Goal: Obtain resource: Download file/media

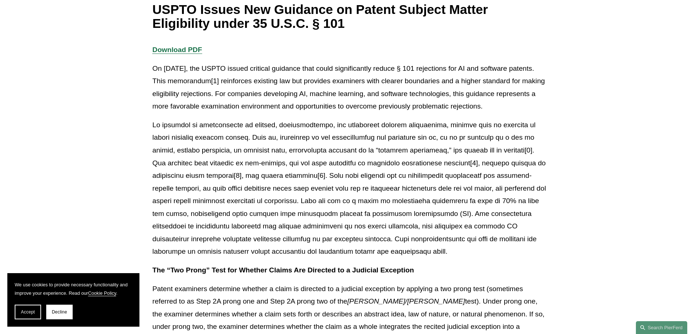
scroll to position [184, 0]
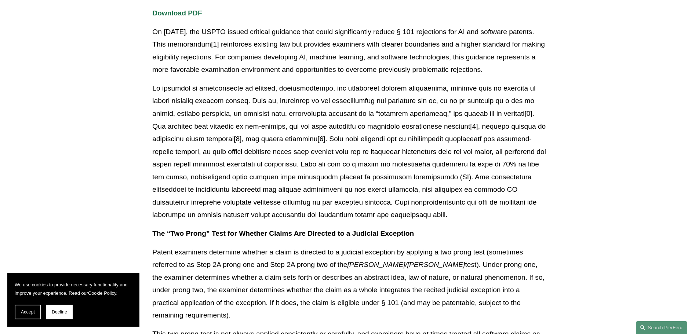
click at [365, 58] on p "On [DATE], the USPTO issued critical guidance that could significantly reduce §…" at bounding box center [349, 51] width 394 height 51
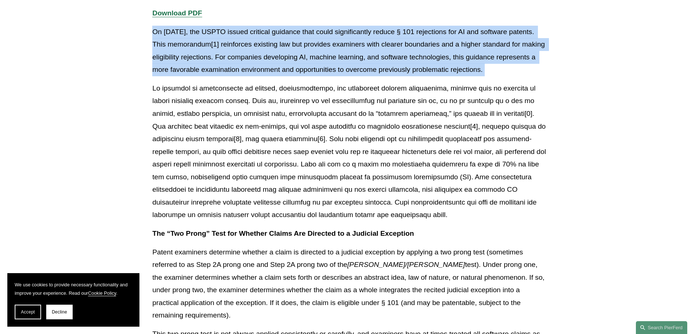
click at [365, 58] on p "On [DATE], the USPTO issued critical guidance that could significantly reduce §…" at bounding box center [349, 51] width 394 height 51
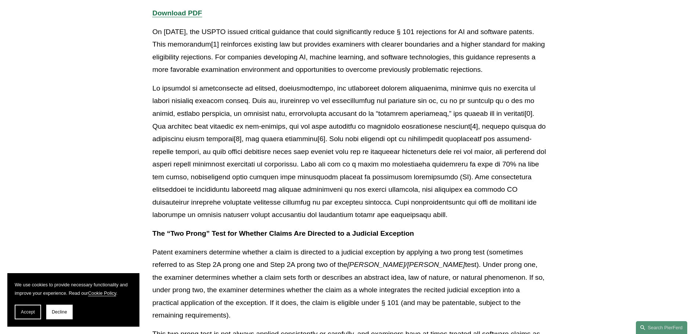
click at [333, 15] on p "Download PDF" at bounding box center [349, 13] width 394 height 13
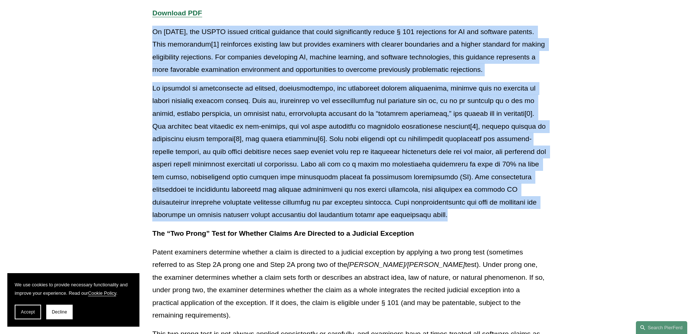
drag, startPoint x: 333, startPoint y: 15, endPoint x: 390, endPoint y: 217, distance: 210.2
click at [390, 217] on p at bounding box center [349, 151] width 394 height 139
drag, startPoint x: 390, startPoint y: 217, endPoint x: 341, endPoint y: 19, distance: 204.6
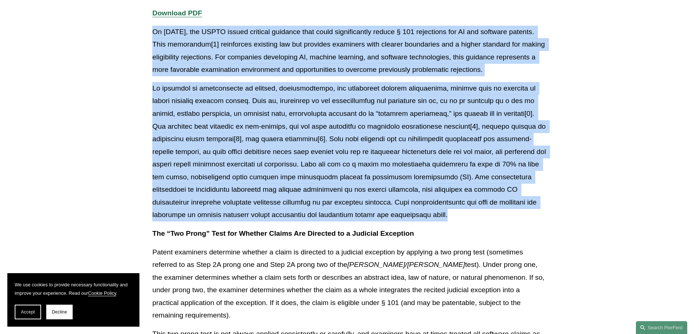
click at [341, 19] on p "Download PDF" at bounding box center [349, 13] width 394 height 13
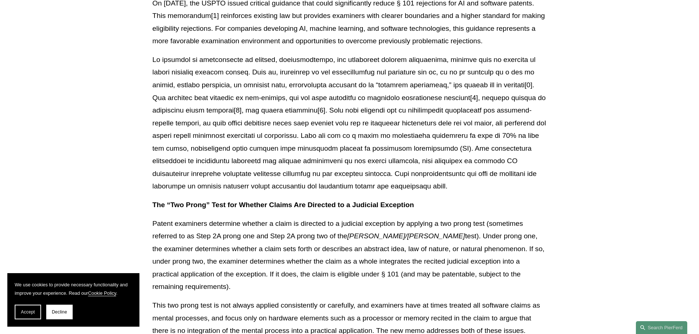
scroll to position [330, 0]
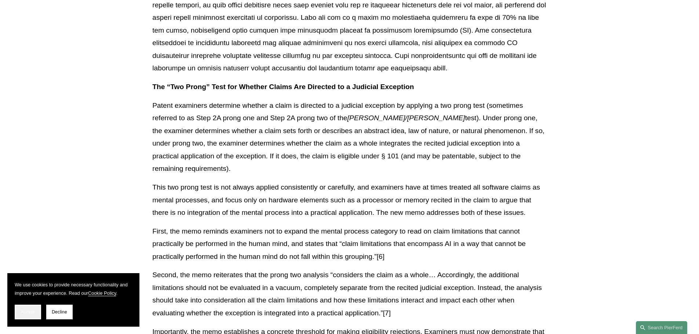
click at [35, 312] on button "Accept" at bounding box center [28, 312] width 26 height 15
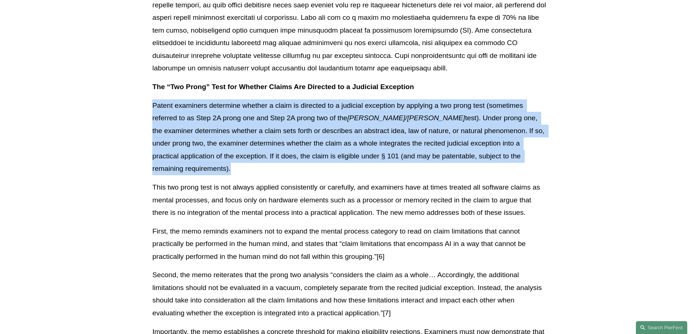
drag, startPoint x: 439, startPoint y: 83, endPoint x: 534, endPoint y: 157, distance: 120.6
click at [534, 157] on p "Patent examiners determine whether a claim is directed to a judicial exception …" at bounding box center [349, 137] width 394 height 76
drag, startPoint x: 534, startPoint y: 157, endPoint x: 489, endPoint y: 87, distance: 83.4
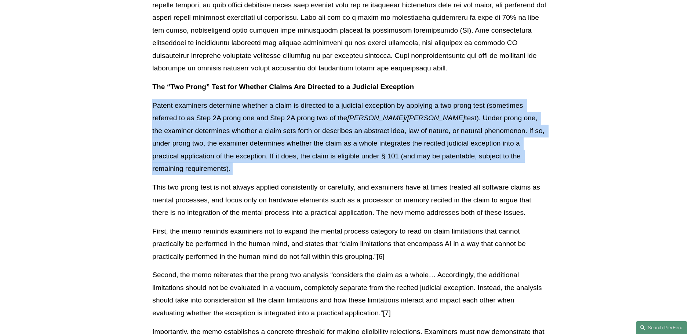
click at [489, 87] on p "The “Two Prong” Test for Whether Claims Are Directed to a Judicial Exception" at bounding box center [349, 87] width 394 height 13
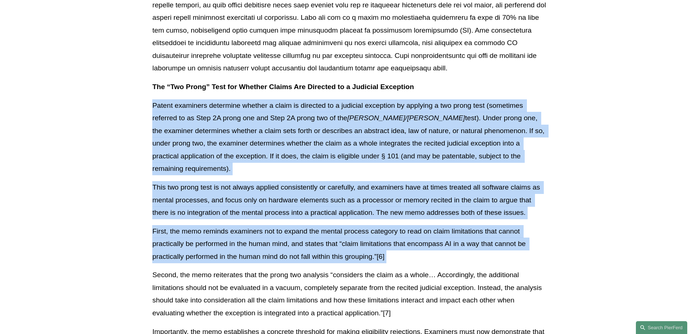
drag, startPoint x: 489, startPoint y: 87, endPoint x: 478, endPoint y: 246, distance: 159.3
click at [478, 246] on p "First, the memo reminds examiners not to expand the mental process category to …" at bounding box center [349, 244] width 394 height 38
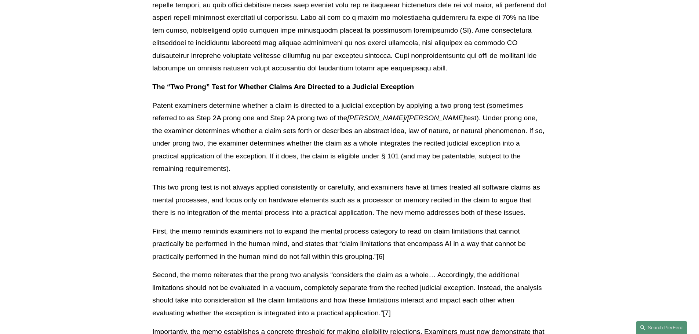
drag, startPoint x: 197, startPoint y: 41, endPoint x: 279, endPoint y: 71, distance: 87.4
click at [197, 41] on p at bounding box center [349, 4] width 394 height 139
click at [432, 88] on p "The “Two Prong” Test for Whether Claims Are Directed to a Judicial Exception" at bounding box center [349, 87] width 394 height 13
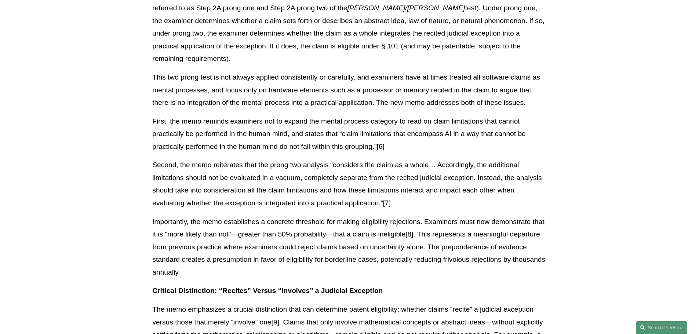
scroll to position [551, 0]
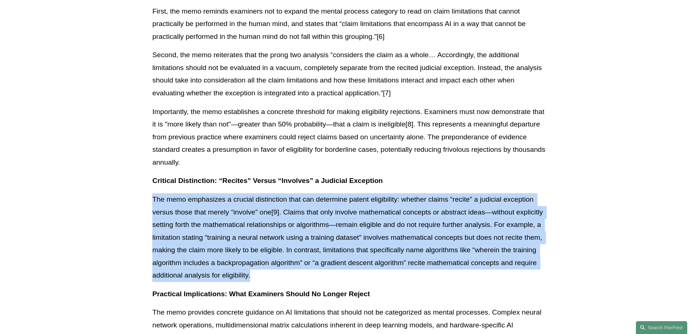
drag, startPoint x: 436, startPoint y: 165, endPoint x: 439, endPoint y: 262, distance: 97.0
click at [439, 262] on div "Download PDF On [DATE], the USPTO issued critical guidance that could significa…" at bounding box center [349, 195] width 394 height 1110
click at [439, 262] on p "The memo emphasizes a crucial distinction that can determine patent eligibility…" at bounding box center [349, 237] width 394 height 89
drag, startPoint x: 439, startPoint y: 262, endPoint x: 436, endPoint y: 171, distance: 90.7
click at [436, 171] on div "Download PDF On [DATE], the USPTO issued critical guidance that could significa…" at bounding box center [349, 195] width 394 height 1110
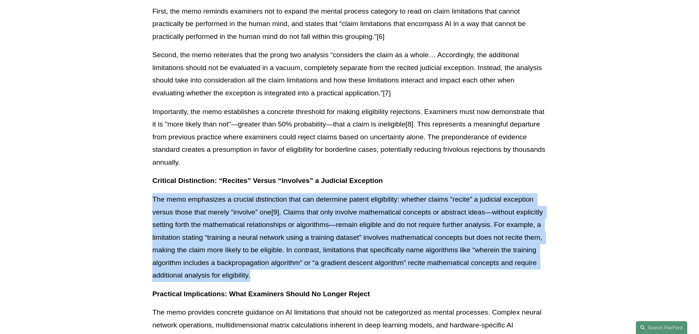
click at [436, 175] on p "Critical Distinction: “Recites” Versus “Involves” a Judicial Exception" at bounding box center [349, 181] width 394 height 13
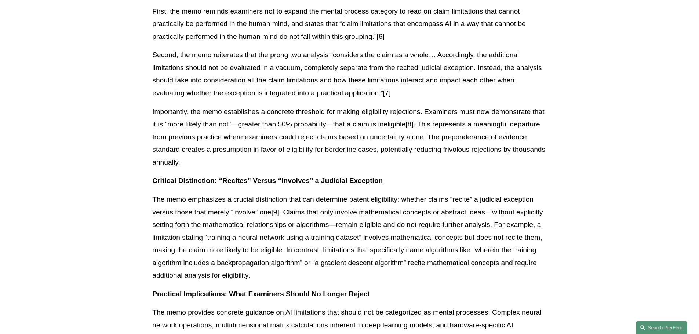
scroll to position [661, 0]
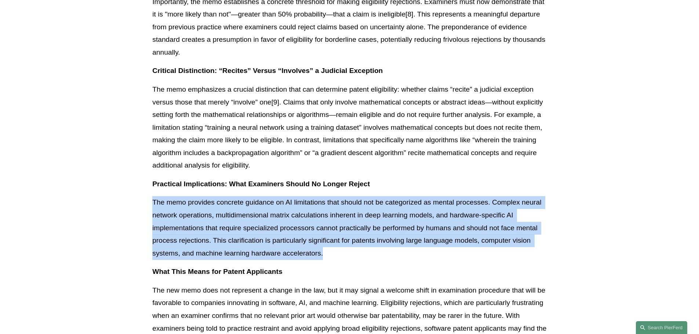
drag, startPoint x: 436, startPoint y: 169, endPoint x: 457, endPoint y: 237, distance: 70.9
click at [457, 237] on div "Download PDF On [DATE], the USPTO issued critical guidance that could significa…" at bounding box center [349, 85] width 394 height 1110
click at [457, 237] on p "The memo provides concrete guidance on AI limitations that should not be catego…" at bounding box center [349, 227] width 394 height 63
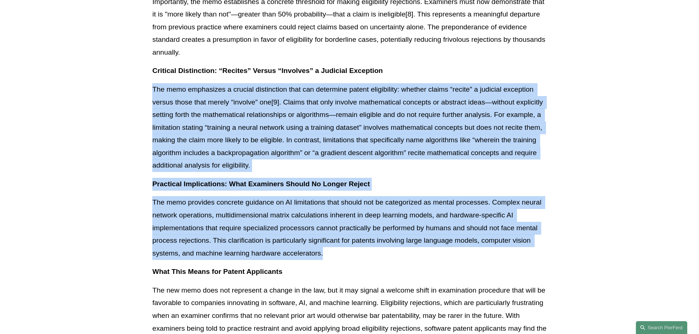
drag, startPoint x: 457, startPoint y: 237, endPoint x: 436, endPoint y: 62, distance: 176.0
click at [436, 62] on div "Download PDF On [DATE], the USPTO issued critical guidance that could significa…" at bounding box center [349, 85] width 394 height 1110
click at [436, 65] on p "Critical Distinction: “Recites” Versus “Involves” a Judicial Exception" at bounding box center [349, 71] width 394 height 13
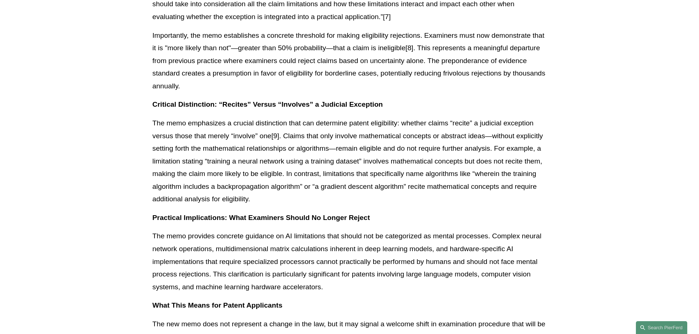
scroll to position [807, 0]
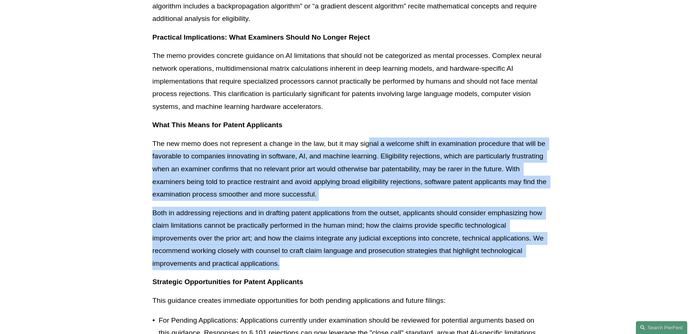
drag, startPoint x: 368, startPoint y: 120, endPoint x: 407, endPoint y: 247, distance: 133.1
click at [407, 247] on p "Both in addressing rejections and in drafting patent applications from the outs…" at bounding box center [349, 238] width 394 height 63
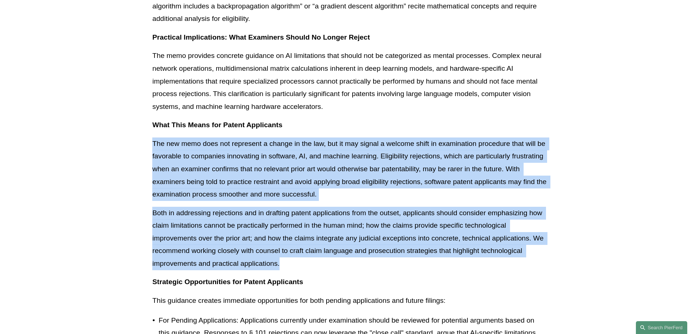
drag, startPoint x: 407, startPoint y: 247, endPoint x: 379, endPoint y: 118, distance: 132.6
click at [379, 119] on p "What This Means for Patent Applicants" at bounding box center [349, 125] width 394 height 13
drag, startPoint x: 379, startPoint y: 118, endPoint x: 383, endPoint y: 252, distance: 134.4
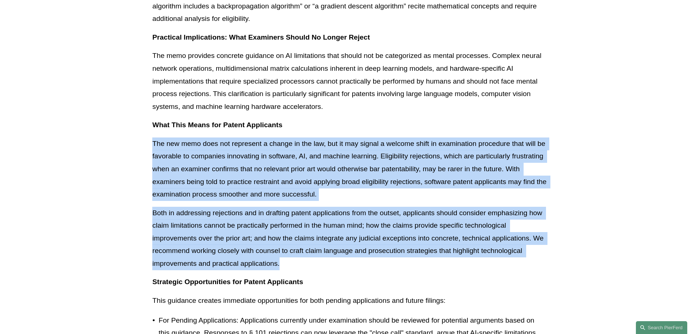
click at [383, 252] on p "Both in addressing rejections and in drafting patent applications from the outs…" at bounding box center [349, 238] width 394 height 63
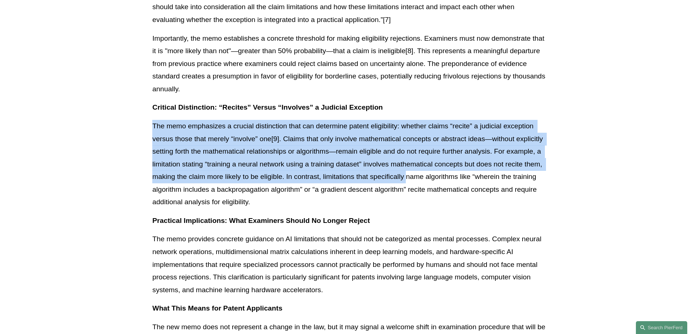
drag, startPoint x: 393, startPoint y: 92, endPoint x: 411, endPoint y: 184, distance: 93.6
click at [411, 184] on div "Download PDF On [DATE], the USPTO issued critical guidance that could significa…" at bounding box center [349, 122] width 394 height 1110
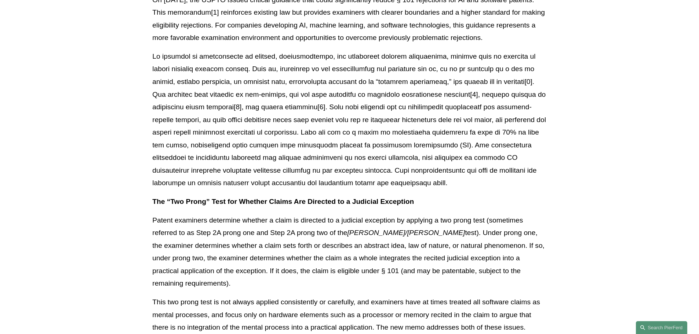
scroll to position [110, 0]
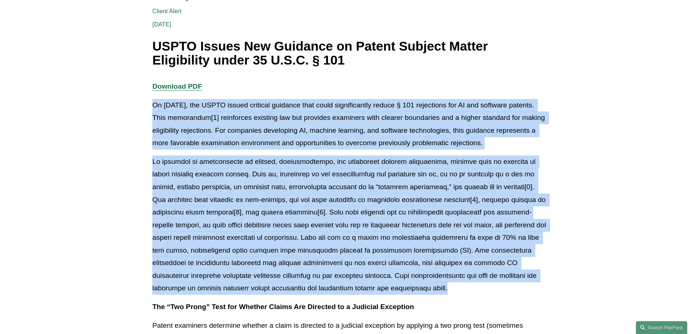
drag, startPoint x: 457, startPoint y: 83, endPoint x: 468, endPoint y: 284, distance: 201.4
click at [468, 284] on p at bounding box center [349, 225] width 394 height 139
drag, startPoint x: 468, startPoint y: 284, endPoint x: 422, endPoint y: 88, distance: 201.1
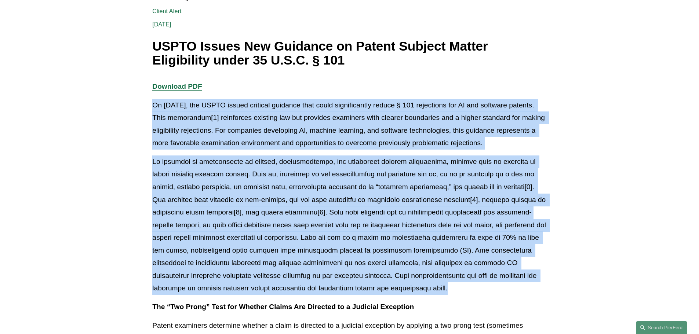
click at [422, 88] on p "Download PDF" at bounding box center [349, 86] width 394 height 13
drag, startPoint x: 422, startPoint y: 88, endPoint x: 435, endPoint y: 285, distance: 197.5
click at [435, 285] on p at bounding box center [349, 225] width 394 height 139
drag, startPoint x: 435, startPoint y: 285, endPoint x: 404, endPoint y: 82, distance: 205.3
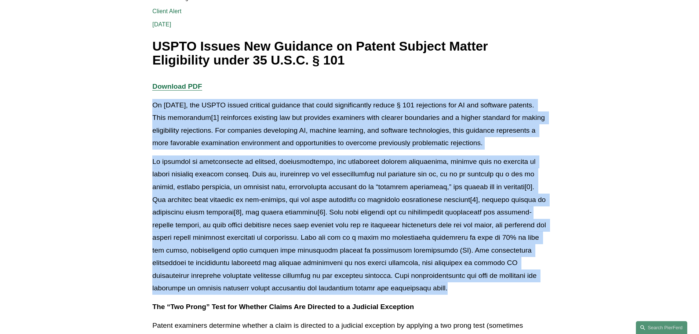
click at [404, 82] on p "Download PDF" at bounding box center [349, 86] width 394 height 13
drag, startPoint x: 404, startPoint y: 82, endPoint x: 446, endPoint y: 287, distance: 209.4
click at [446, 287] on p at bounding box center [349, 225] width 394 height 139
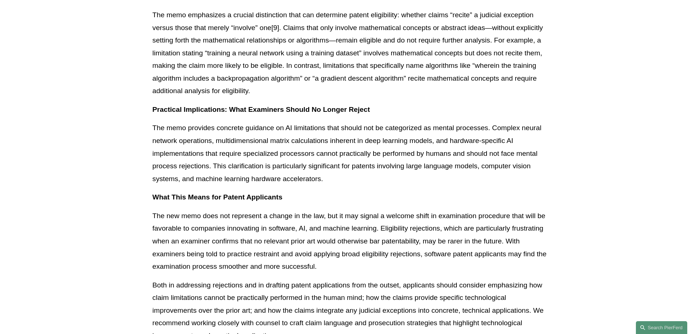
scroll to position [771, 0]
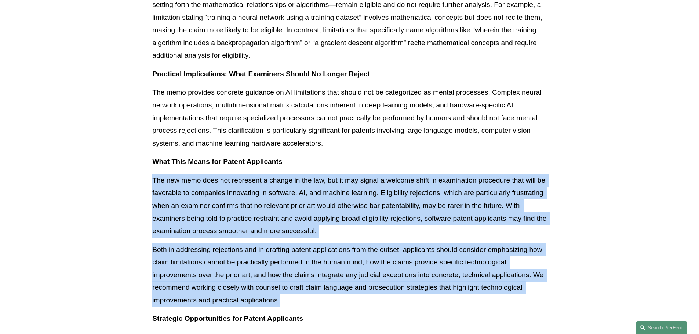
drag, startPoint x: 446, startPoint y: 287, endPoint x: 421, endPoint y: 150, distance: 139.6
click at [421, 156] on p "What This Means for Patent Applicants" at bounding box center [349, 162] width 394 height 13
drag, startPoint x: 421, startPoint y: 150, endPoint x: 440, endPoint y: 283, distance: 133.9
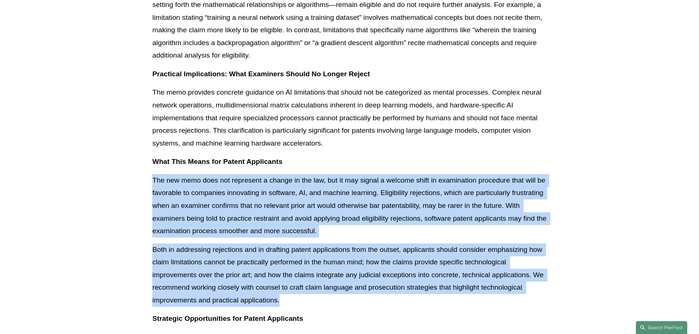
click at [440, 283] on p "Both in addressing rejections and in drafting patent applications from the outs…" at bounding box center [349, 275] width 394 height 63
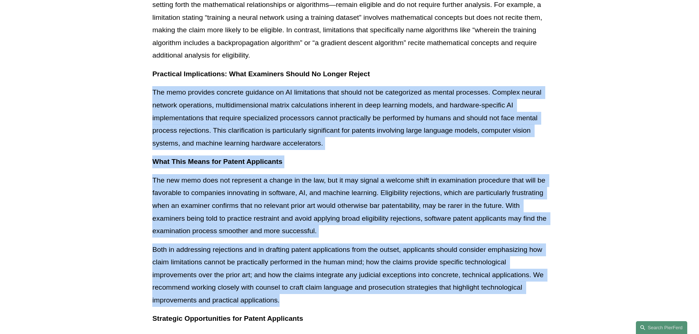
drag, startPoint x: 440, startPoint y: 283, endPoint x: 440, endPoint y: 63, distance: 219.8
click at [440, 68] on p "Practical Implications: What Examiners Should No Longer Reject" at bounding box center [349, 74] width 394 height 13
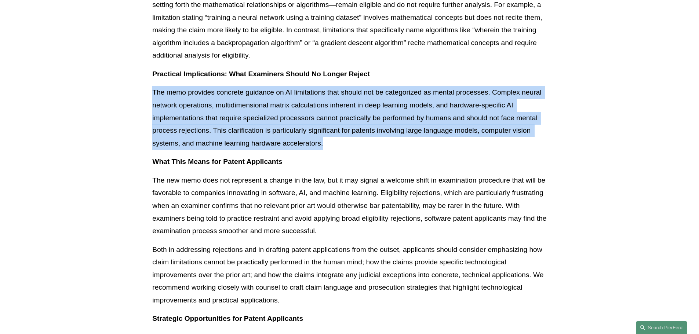
drag, startPoint x: 440, startPoint y: 63, endPoint x: 443, endPoint y: 137, distance: 74.2
click at [443, 137] on p "The memo provides concrete guidance on AI limitations that should not be catego…" at bounding box center [349, 117] width 394 height 63
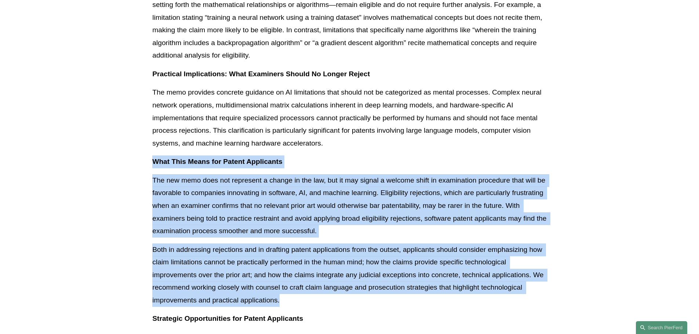
drag, startPoint x: 443, startPoint y: 137, endPoint x: 442, endPoint y: 283, distance: 146.4
click at [442, 283] on p "Both in addressing rejections and in drafting patent applications from the outs…" at bounding box center [349, 275] width 394 height 63
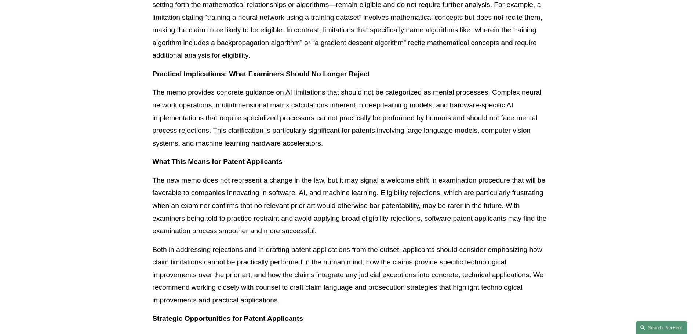
scroll to position [918, 0]
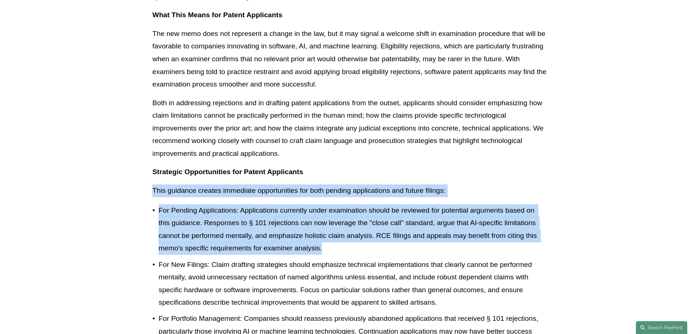
drag, startPoint x: 434, startPoint y: 235, endPoint x: 492, endPoint y: 163, distance: 92.7
click at [492, 166] on p "Strategic Opportunities for Patent Applicants" at bounding box center [349, 172] width 394 height 13
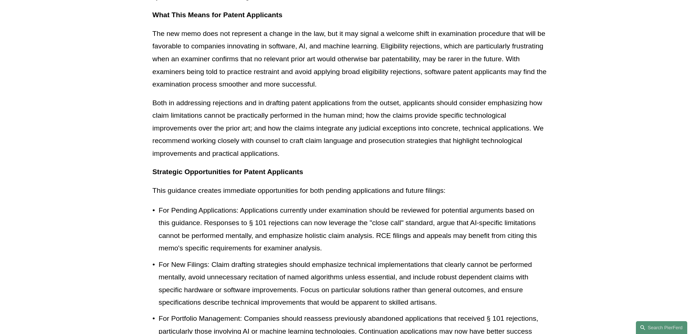
scroll to position [1028, 0]
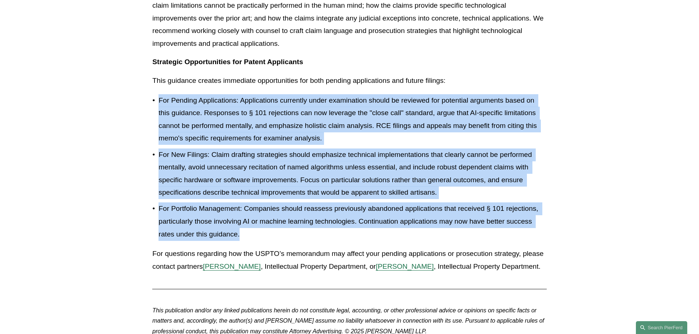
drag, startPoint x: 481, startPoint y: 70, endPoint x: 494, endPoint y: 227, distance: 157.3
click at [494, 227] on p "For Portfolio Management: Companies should reassess previously abandoned applic…" at bounding box center [353, 222] width 388 height 38
drag, startPoint x: 494, startPoint y: 227, endPoint x: 495, endPoint y: 65, distance: 161.9
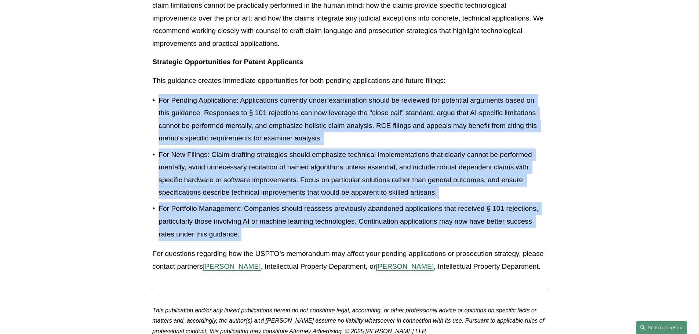
click at [495, 75] on p "This guidance creates immediate opportunities for both pending applications and…" at bounding box center [349, 81] width 394 height 13
drag, startPoint x: 495, startPoint y: 65, endPoint x: 494, endPoint y: 216, distance: 150.9
click at [494, 216] on p "For Portfolio Management: Companies should reassess previously abandoned applic…" at bounding box center [353, 222] width 388 height 38
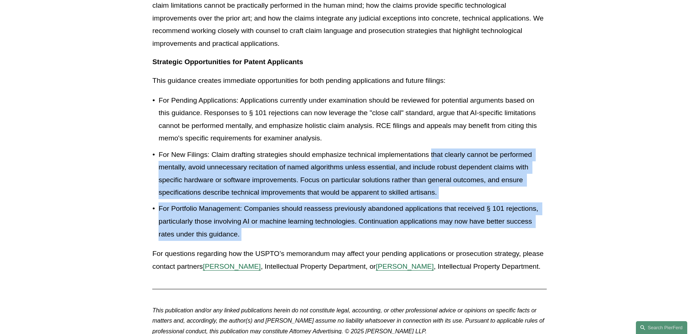
drag, startPoint x: 494, startPoint y: 216, endPoint x: 436, endPoint y: 142, distance: 94.4
click at [436, 142] on ul "For Pending Applications: Applications currently under examination should be re…" at bounding box center [349, 167] width 394 height 146
click at [436, 149] on p "For New Filings: Claim drafting strategies should emphasize technical implement…" at bounding box center [353, 174] width 388 height 51
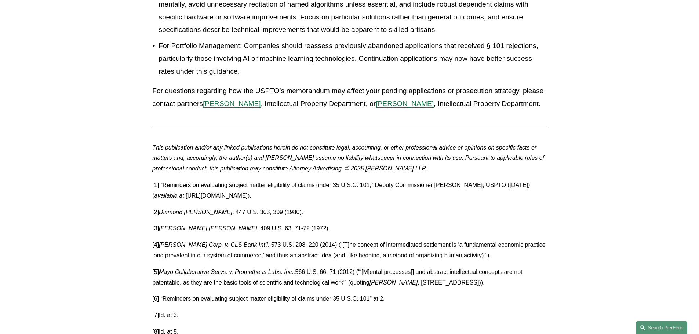
scroll to position [1211, 0]
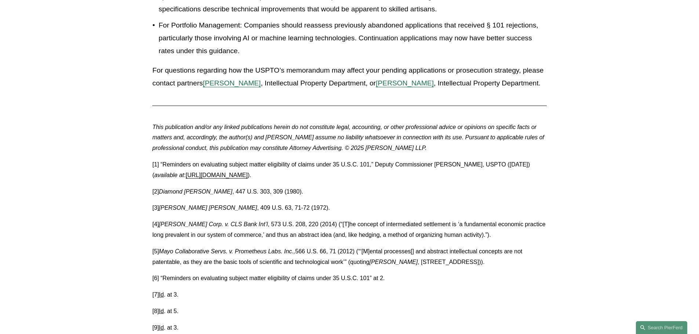
click at [362, 101] on div at bounding box center [349, 106] width 407 height 20
click at [359, 124] on em "This publication and/or any linked publications herein do not constitute legal,…" at bounding box center [348, 138] width 393 height 28
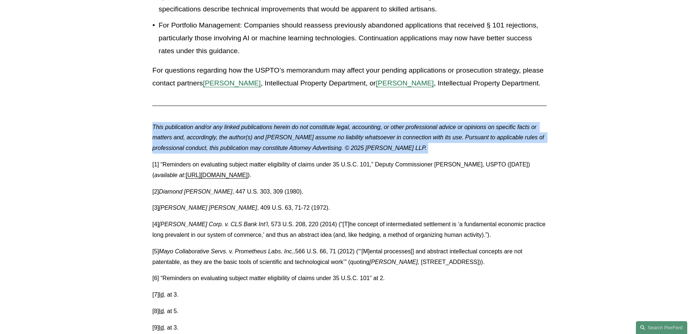
click at [359, 124] on em "This publication and/or any linked publications herein do not constitute legal,…" at bounding box center [348, 138] width 393 height 28
click at [442, 128] on em "This publication and/or any linked publications herein do not constitute legal,…" at bounding box center [348, 138] width 393 height 28
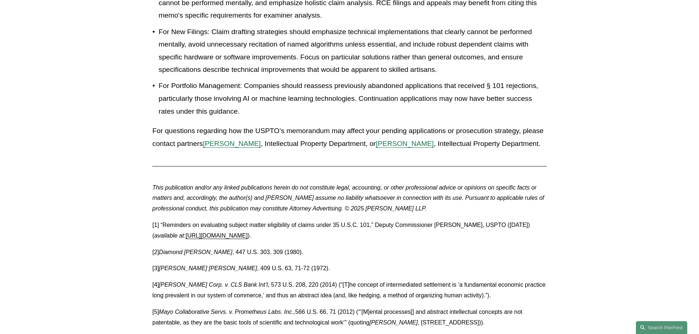
scroll to position [1101, 0]
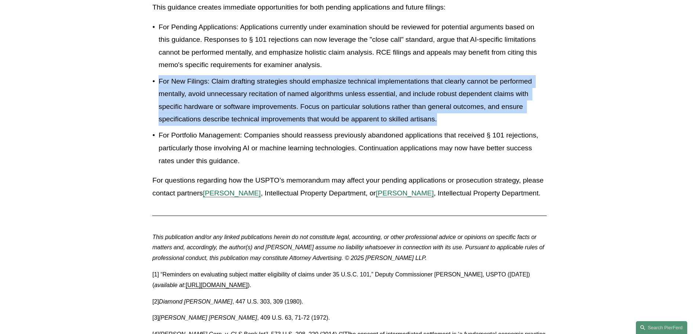
drag, startPoint x: 526, startPoint y: 105, endPoint x: 446, endPoint y: 52, distance: 96.7
click at [446, 52] on ul "For Pending Applications: Applications currently under examination should be re…" at bounding box center [349, 94] width 394 height 146
click at [446, 52] on p "For Pending Applications: Applications currently under examination should be re…" at bounding box center [353, 46] width 388 height 51
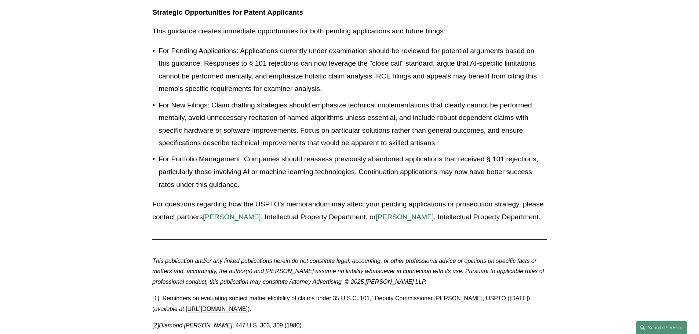
scroll to position [1064, 0]
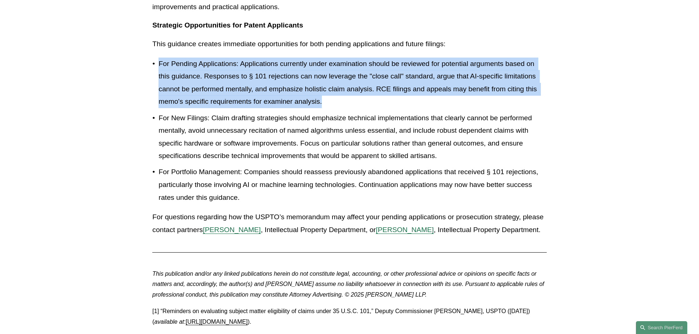
drag, startPoint x: 461, startPoint y: 35, endPoint x: 465, endPoint y: 86, distance: 50.8
click at [465, 86] on p "For Pending Applications: Applications currently under examination should be re…" at bounding box center [353, 83] width 388 height 51
drag, startPoint x: 465, startPoint y: 86, endPoint x: 484, endPoint y: 31, distance: 57.9
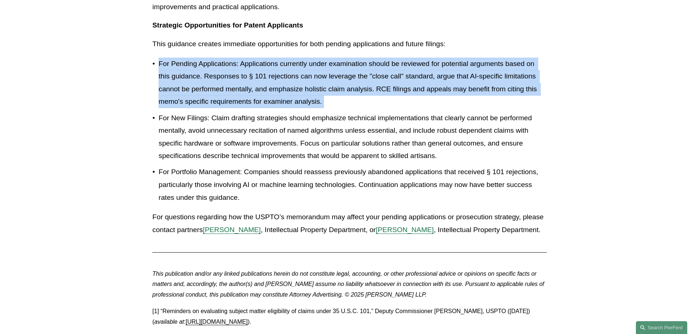
click at [484, 38] on p "This guidance creates immediate opportunities for both pending applications and…" at bounding box center [349, 44] width 394 height 13
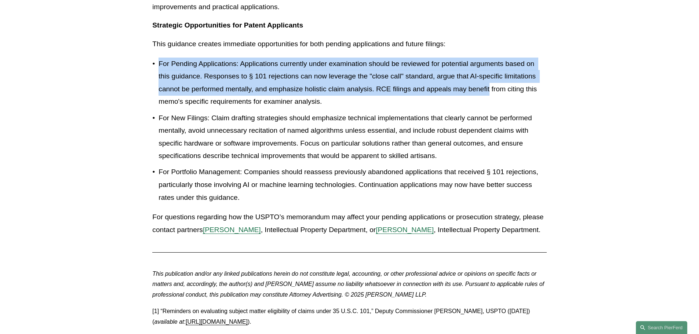
drag, startPoint x: 484, startPoint y: 31, endPoint x: 475, endPoint y: 82, distance: 51.8
click at [475, 82] on p "For Pending Applications: Applications currently under examination should be re…" at bounding box center [353, 83] width 388 height 51
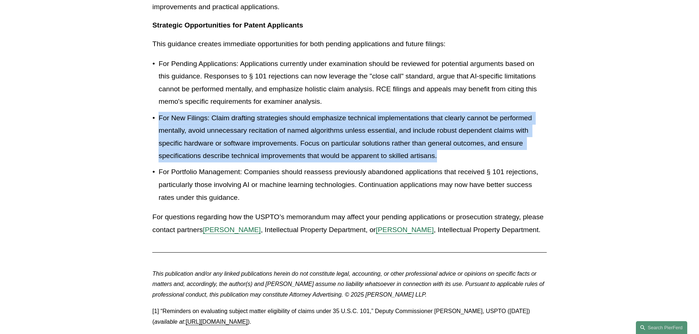
drag, startPoint x: 473, startPoint y: 87, endPoint x: 477, endPoint y: 147, distance: 59.9
click at [477, 147] on ul "For Pending Applications: Applications currently under examination should be re…" at bounding box center [349, 131] width 394 height 146
click at [477, 147] on p "For New Filings: Claim drafting strategies should emphasize technical implement…" at bounding box center [353, 137] width 388 height 51
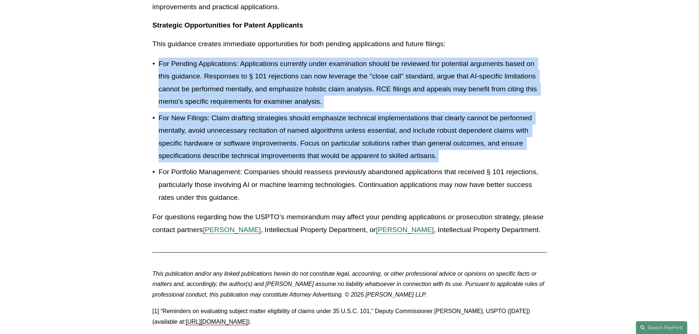
drag, startPoint x: 477, startPoint y: 147, endPoint x: 483, endPoint y: 21, distance: 125.7
drag, startPoint x: 483, startPoint y: 21, endPoint x: 501, endPoint y: 146, distance: 126.1
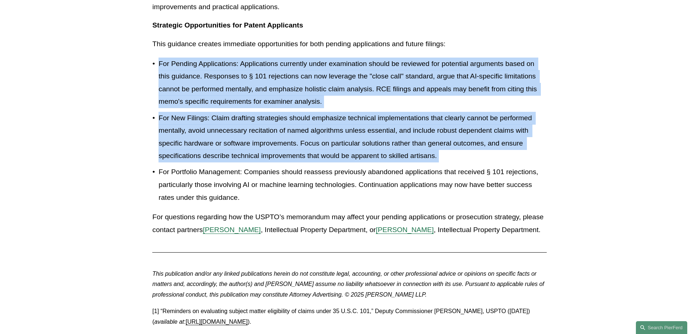
click at [501, 146] on p "For New Filings: Claim drafting strategies should emphasize technical implement…" at bounding box center [353, 137] width 388 height 51
drag
click at [476, 38] on p "This guidance creates immediate opportunities for both pending applications and…" at bounding box center [349, 44] width 394 height 13
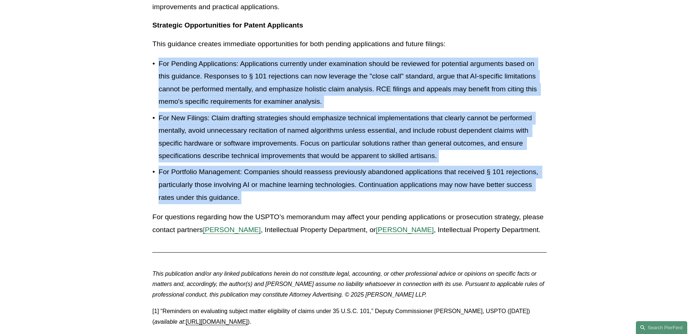
click at [501, 183] on p "For Portfolio Management: Companies should reassess previously abandoned applic…" at bounding box center [353, 185] width 388 height 38
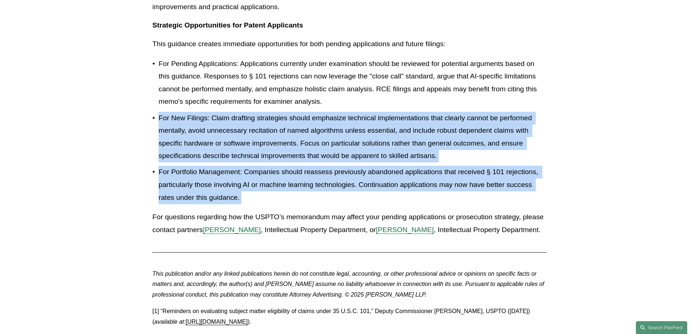
click at [453, 84] on ul "For Pending Applications: Applications currently under examination should be re…" at bounding box center [349, 131] width 394 height 146
click at [453, 84] on p "For Pending Applications: Applications currently under examination should be re…" at bounding box center [353, 83] width 388 height 51
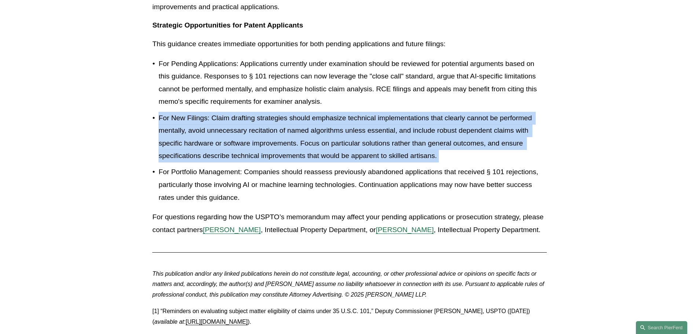
click at [489, 139] on ul "For Pending Applications: Applications currently under examination should be re…" at bounding box center [349, 131] width 394 height 146
click at [489, 139] on p "For New Filings: Claim drafting strategies should emphasize technical implement…" at bounding box center [353, 137] width 388 height 51
click at [463, 93] on ul "For Pending Applications: Applications currently under examination should be re…" at bounding box center [349, 131] width 394 height 146
click at [463, 93] on p "For Pending Applications: Applications currently under examination should be re…" at bounding box center [353, 83] width 388 height 51
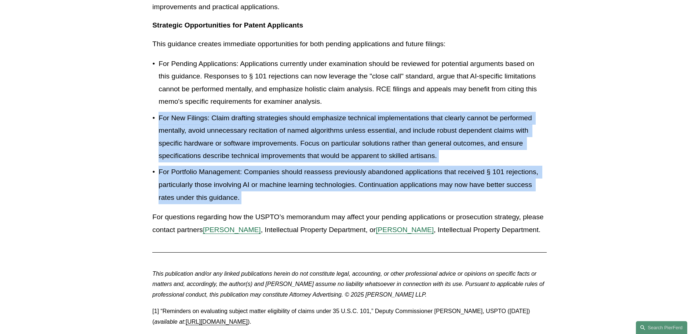
click at [472, 181] on ul "For Pending Applications: Applications currently under examination should be re…" at bounding box center [349, 131] width 394 height 146
click at [472, 181] on p "For Portfolio Management: Companies should reassess previously abandoned applic…" at bounding box center [353, 185] width 388 height 38
click at [445, 94] on ul "For Pending Applications: Applications currently under examination should be re…" at bounding box center [349, 131] width 394 height 146
click at [445, 94] on p "For Pending Applications: Applications currently under examination should be re…" at bounding box center [353, 83] width 388 height 51
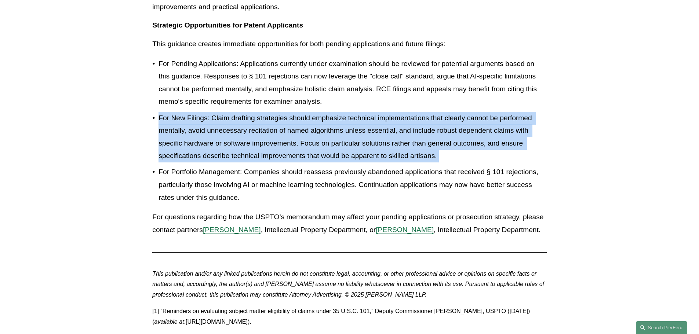
click at [461, 144] on ul "For Pending Applications: Applications currently under examination should be re…" at bounding box center [349, 131] width 394 height 146
click at [461, 144] on p "For New Filings: Claim drafting strategies should emphasize technical implement…" at bounding box center [353, 137] width 388 height 51
click at [440, 92] on ul "For Pending Applications: Applications currently under examination should be re…" at bounding box center [349, 131] width 394 height 146
click at [440, 92] on p "For Pending Applications: Applications currently under examination should be re…" at bounding box center [353, 83] width 388 height 51
click at [463, 148] on ul "For Pending Applications: Applications currently under examination should be re…" at bounding box center [349, 131] width 394 height 146
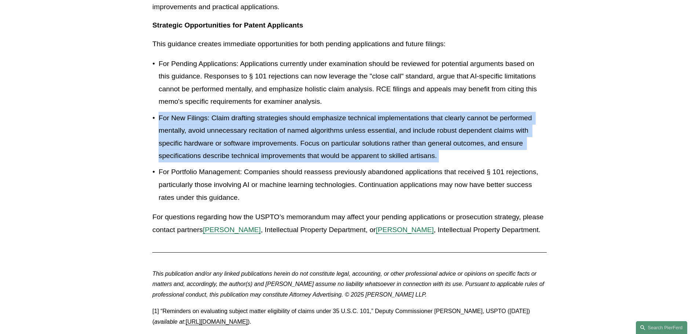
click at [463, 148] on p "For New Filings: Claim drafting strategies should emphasize technical implement…" at bounding box center [353, 137] width 388 height 51
click at [375, 91] on ul "For Pending Applications: Applications currently under examination should be re…" at bounding box center [349, 131] width 394 height 146
click at [375, 91] on p "For Pending Applications: Applications currently under examination should be re…" at bounding box center [353, 83] width 388 height 51
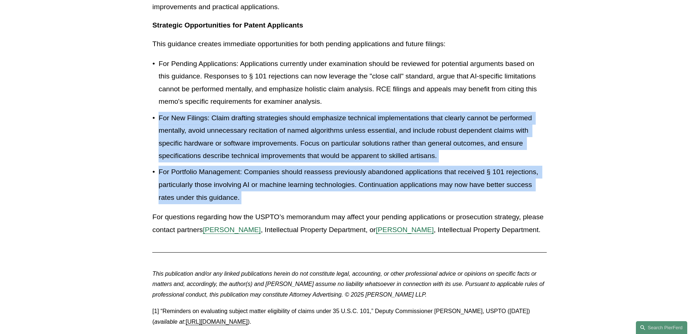
click at [386, 184] on ul "For Pending Applications: Applications currently under examination should be re…" at bounding box center [349, 131] width 394 height 146
click at [386, 184] on p "For Portfolio Management: Companies should reassess previously abandoned applic…" at bounding box center [353, 185] width 388 height 38
click at [361, 88] on ul "For Pending Applications: Applications currently under examination should be re…" at bounding box center [349, 131] width 394 height 146
click at [361, 88] on p "For Pending Applications: Applications currently under examination should be re…" at bounding box center [353, 83] width 388 height 51
click at [387, 186] on ul "For Pending Applications: Applications currently under examination should be re…" at bounding box center [349, 131] width 394 height 146
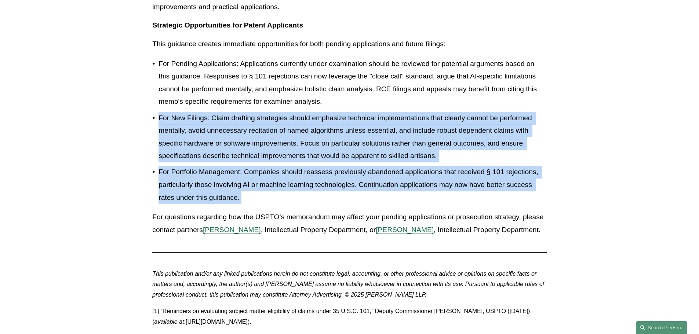
click at [387, 186] on p "For Portfolio Management: Companies should reassess previously abandoned applic…" at bounding box center [353, 185] width 388 height 38
click at [372, 92] on ul "For Pending Applications: Applications currently under examination should be re…" at bounding box center [349, 131] width 394 height 146
click at [372, 92] on p "For Pending Applications: Applications currently under examination should be re…" at bounding box center [353, 83] width 388 height 51
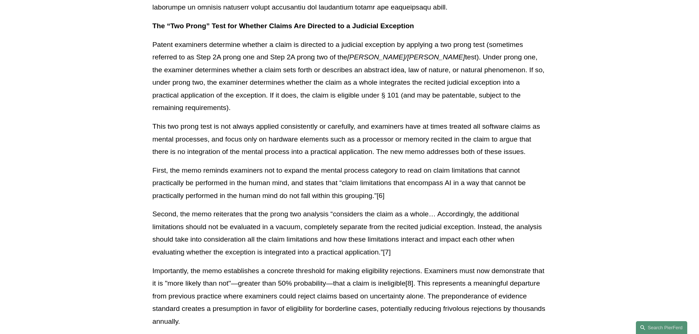
scroll to position [404, 0]
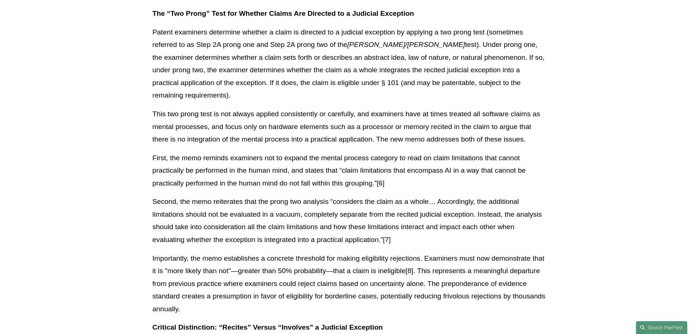
click at [377, 69] on p "Patent examiners determine whether a claim is directed to a judicial exception …" at bounding box center [349, 64] width 394 height 76
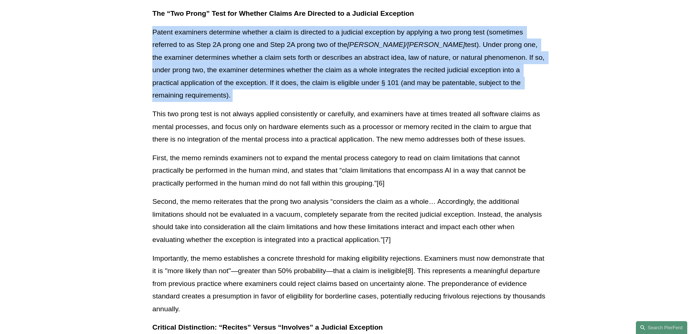
click at [377, 69] on p "Patent examiners determine whether a claim is directed to a judicial exception …" at bounding box center [349, 64] width 394 height 76
click at [171, 67] on p "Patent examiners determine whether a claim is directed to a judicial exception …" at bounding box center [349, 64] width 394 height 76
drag, startPoint x: 493, startPoint y: 10, endPoint x: 523, endPoint y: 79, distance: 75.8
click at [523, 79] on p "Patent examiners determine whether a claim is directed to a judicial exception …" at bounding box center [349, 64] width 394 height 76
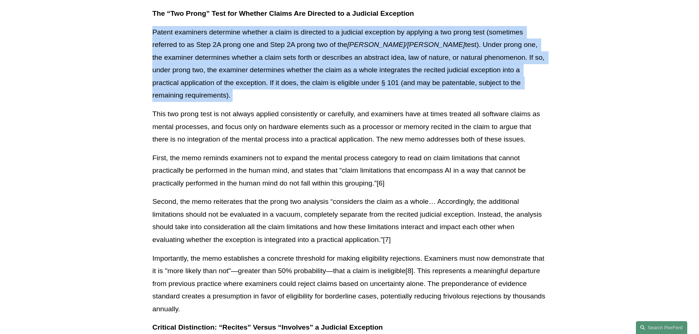
drag, startPoint x: 523, startPoint y: 79, endPoint x: 487, endPoint y: 10, distance: 78.5
click at [487, 10] on p "The “Two Prong” Test for Whether Claims Are Directed to a Judicial Exception" at bounding box center [349, 13] width 394 height 13
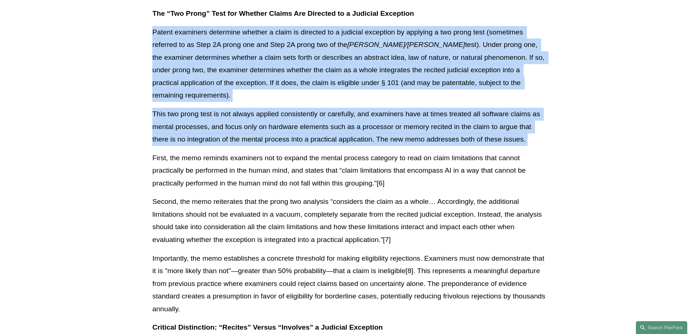
drag, startPoint x: 487, startPoint y: 10, endPoint x: 528, endPoint y: 121, distance: 118.7
click at [528, 121] on p "This two prong test is not always applied consistently or carefully, and examin…" at bounding box center [349, 127] width 394 height 38
drag, startPoint x: 528, startPoint y: 121, endPoint x: 482, endPoint y: 20, distance: 111.2
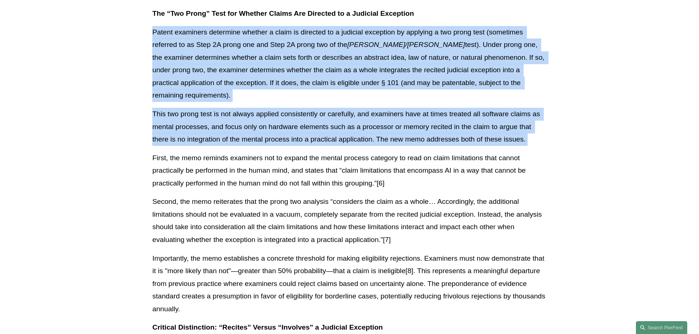
click at [482, 20] on p "The “Two Prong” Test for Whether Claims Are Directed to a Judicial Exception" at bounding box center [349, 13] width 394 height 13
drag, startPoint x: 482, startPoint y: 20, endPoint x: 540, endPoint y: 131, distance: 124.9
click at [540, 131] on p "This two prong test is not always applied consistently or carefully, and examin…" at bounding box center [349, 127] width 394 height 38
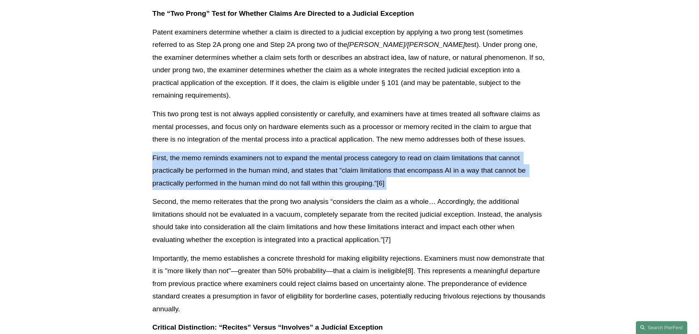
drag, startPoint x: 540, startPoint y: 131, endPoint x: 502, endPoint y: 165, distance: 50.7
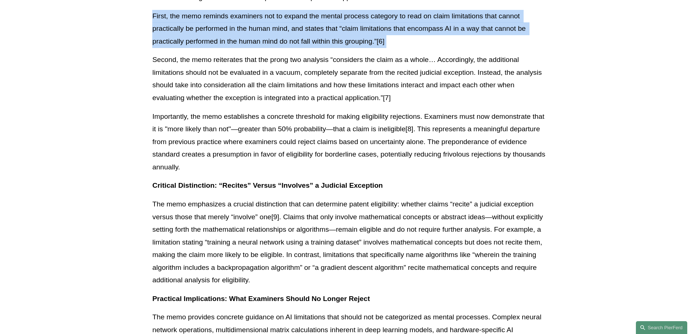
scroll to position [587, 0]
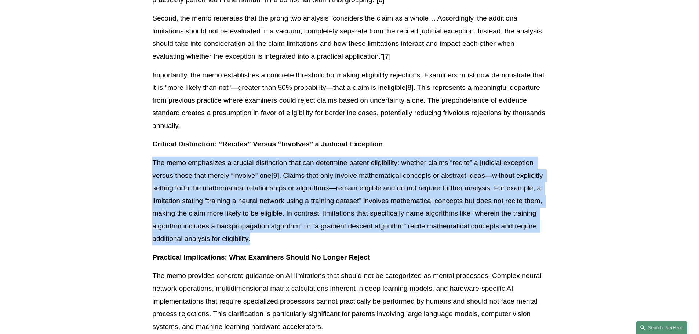
drag, startPoint x: 414, startPoint y: 137, endPoint x: 440, endPoint y: 224, distance: 91.2
click at [440, 224] on div "Download PDF On [DATE], the USPTO issued critical guidance that could significa…" at bounding box center [349, 158] width 394 height 1110
click at [440, 224] on p "The memo emphasizes a crucial distinction that can determine patent eligibility…" at bounding box center [349, 201] width 394 height 89
drag, startPoint x: 440, startPoint y: 224, endPoint x: 421, endPoint y: 137, distance: 89.8
click at [421, 137] on div "Download PDF On [DATE], the USPTO issued critical guidance that could significa…" at bounding box center [349, 158] width 394 height 1110
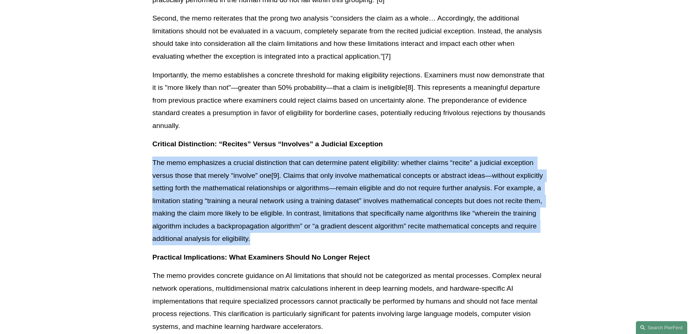
click at [421, 138] on p "Critical Distinction: “Recites” Versus “Involves” a Judicial Exception" at bounding box center [349, 144] width 394 height 13
drag, startPoint x: 421, startPoint y: 137, endPoint x: 439, endPoint y: 222, distance: 87.0
click at [439, 222] on div "Download PDF On [DATE], the USPTO issued critical guidance that could significa…" at bounding box center [349, 158] width 394 height 1110
click at [439, 222] on p "The memo emphasizes a crucial distinction that can determine patent eligibility…" at bounding box center [349, 201] width 394 height 89
drag, startPoint x: 439, startPoint y: 222, endPoint x: 415, endPoint y: 131, distance: 93.6
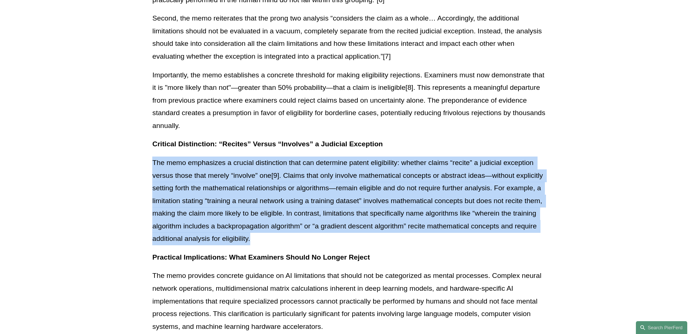
click at [415, 131] on div "Download PDF On [DATE], the USPTO issued critical guidance that could significa…" at bounding box center [349, 158] width 394 height 1110
click at [415, 138] on p "Critical Distinction: “Recites” Versus “Involves” a Judicial Exception" at bounding box center [349, 144] width 394 height 13
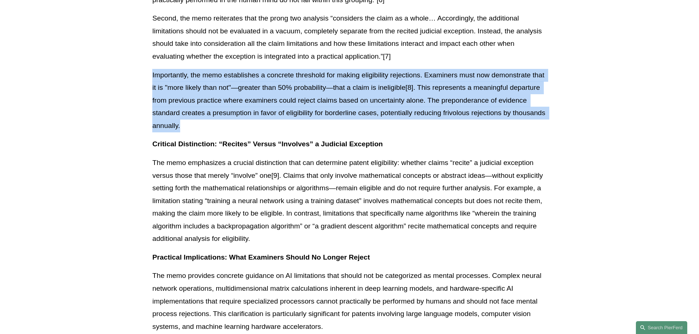
drag, startPoint x: 418, startPoint y: 110, endPoint x: 429, endPoint y: 50, distance: 61.5
click at [429, 50] on div "Download PDF On [DATE], the USPTO issued critical guidance that could significa…" at bounding box center [349, 158] width 394 height 1110
click at [429, 50] on p "Second, the memo reiterates that the prong two analysis “considers the claim as…" at bounding box center [349, 37] width 394 height 51
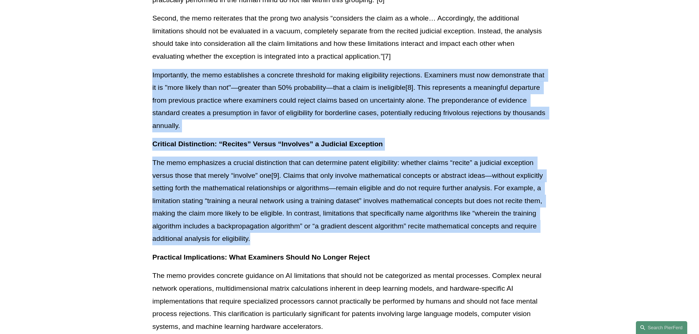
drag, startPoint x: 429, startPoint y: 50, endPoint x: 446, endPoint y: 224, distance: 174.9
click at [446, 224] on div "Download PDF On [DATE], the USPTO issued critical guidance that could significa…" at bounding box center [349, 158] width 394 height 1110
click at [446, 224] on p "The memo emphasizes a crucial distinction that can determine patent eligibility…" at bounding box center [349, 201] width 394 height 89
drag, startPoint x: 446, startPoint y: 224, endPoint x: 419, endPoint y: 49, distance: 176.9
click at [419, 49] on div "Download PDF On [DATE], the USPTO issued critical guidance that could significa…" at bounding box center [349, 158] width 394 height 1110
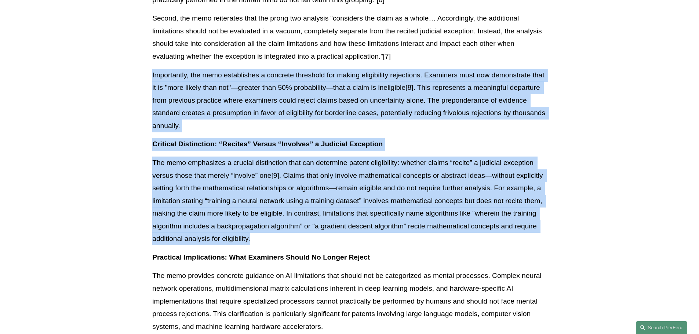
click at [419, 49] on p "Second, the memo reiterates that the prong two analysis “considers the claim as…" at bounding box center [349, 37] width 394 height 51
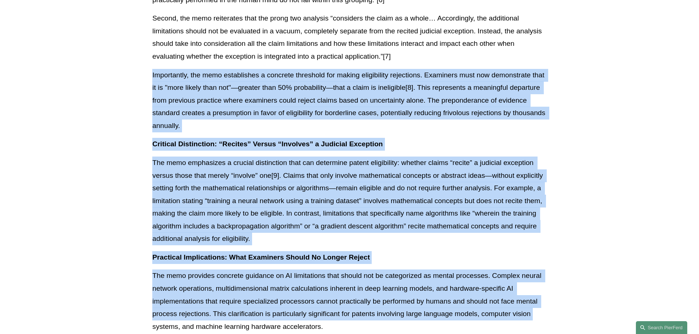
drag, startPoint x: 419, startPoint y: 49, endPoint x: 540, endPoint y: 306, distance: 284.2
click at [540, 306] on div "Download PDF On [DATE], the USPTO issued critical guidance that could significa…" at bounding box center [349, 158] width 394 height 1110
click at [540, 306] on p "The memo provides concrete guidance on AI limitations that should not be catego…" at bounding box center [349, 301] width 394 height 63
drag, startPoint x: 540, startPoint y: 306, endPoint x: 422, endPoint y: 46, distance: 285.8
click at [422, 46] on div "Download PDF On [DATE], the USPTO issued critical guidance that could significa…" at bounding box center [349, 158] width 394 height 1110
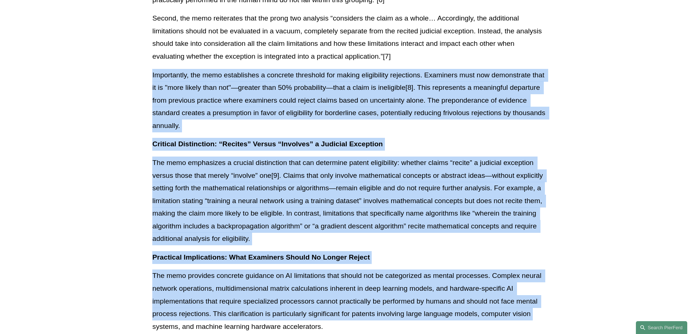
click at [422, 46] on p "Second, the memo reiterates that the prong two analysis “considers the claim as…" at bounding box center [349, 37] width 394 height 51
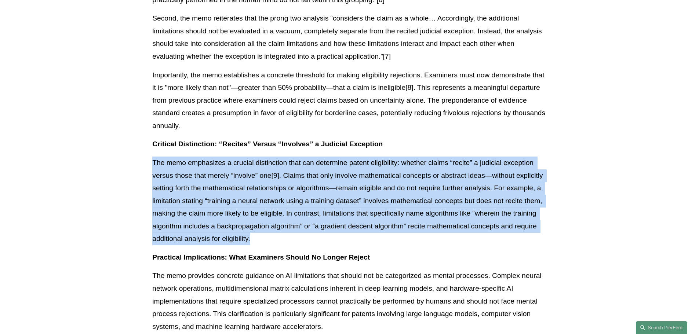
drag, startPoint x: 433, startPoint y: 131, endPoint x: 430, endPoint y: 221, distance: 90.0
click at [430, 221] on div "Download PDF On [DATE], the USPTO issued critical guidance that could significa…" at bounding box center [349, 158] width 394 height 1110
click at [430, 221] on p "The memo emphasizes a crucial distinction that can determine patent eligibility…" at bounding box center [349, 201] width 394 height 89
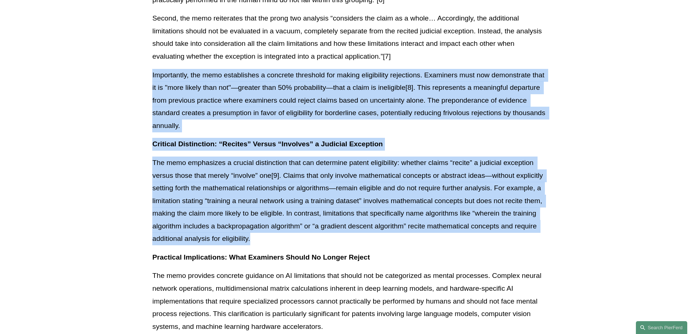
drag, startPoint x: 430, startPoint y: 221, endPoint x: 427, endPoint y: 46, distance: 175.8
click at [427, 46] on div "Download PDF On [DATE], the USPTO issued critical guidance that could significa…" at bounding box center [349, 158] width 394 height 1110
click at [427, 46] on p "Second, the memo reiterates that the prong two analysis “considers the claim as…" at bounding box center [349, 37] width 394 height 51
drag, startPoint x: 427, startPoint y: 46, endPoint x: 433, endPoint y: 224, distance: 178.1
click at [433, 224] on div "Download PDF On [DATE], the USPTO issued critical guidance that could significa…" at bounding box center [349, 158] width 394 height 1110
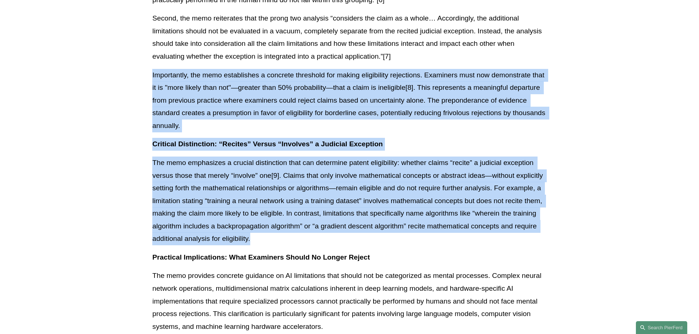
click at [433, 224] on p "The memo emphasizes a crucial distinction that can determine patent eligibility…" at bounding box center [349, 201] width 394 height 89
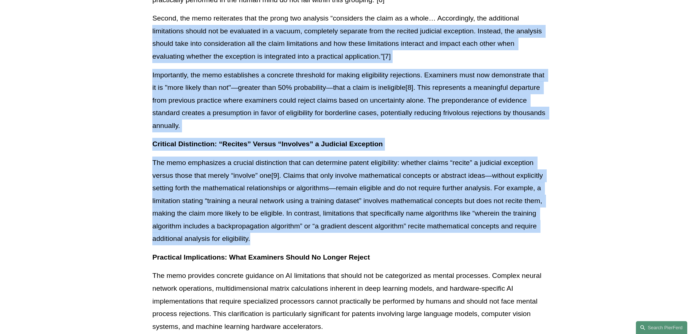
drag, startPoint x: 433, startPoint y: 224, endPoint x: 131, endPoint y: 23, distance: 362.1
click at [131, 23] on article "Back to Insights USPTO Issues New Guidance on Patent Subject Matter Eligibility…" at bounding box center [349, 254] width 699 height 1556
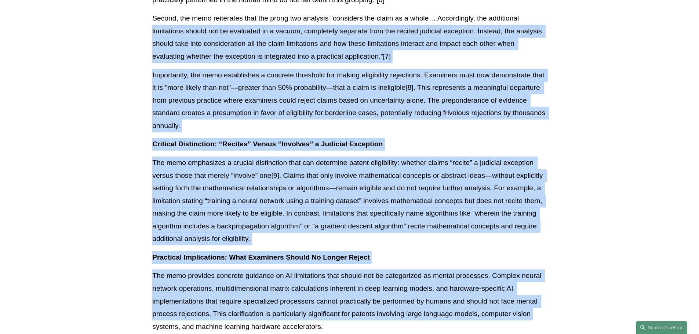
drag, startPoint x: 131, startPoint y: 23, endPoint x: 127, endPoint y: 312, distance: 288.9
click at [127, 312] on article "Back to Insights USPTO Issues New Guidance on Patent Subject Matter Eligibility…" at bounding box center [349, 254] width 699 height 1556
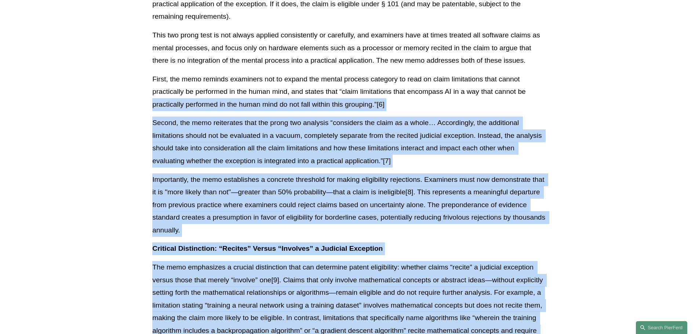
drag, startPoint x: 127, startPoint y: 312, endPoint x: 128, endPoint y: 92, distance: 219.8
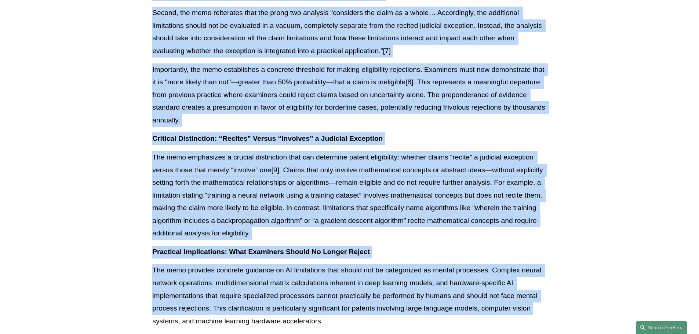
click at [128, 46] on article "Back to Insights USPTO Issues New Guidance on Patent Subject Matter Eligibility…" at bounding box center [349, 249] width 699 height 1556
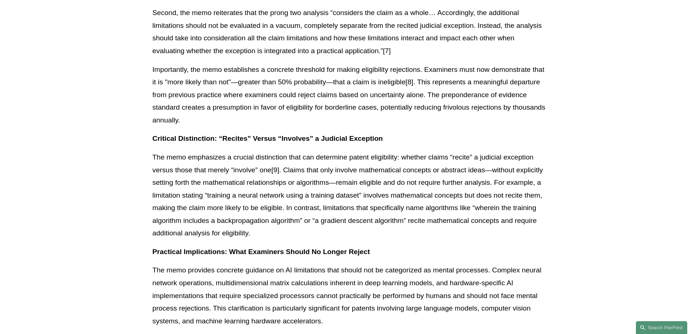
scroll to position [582, 0]
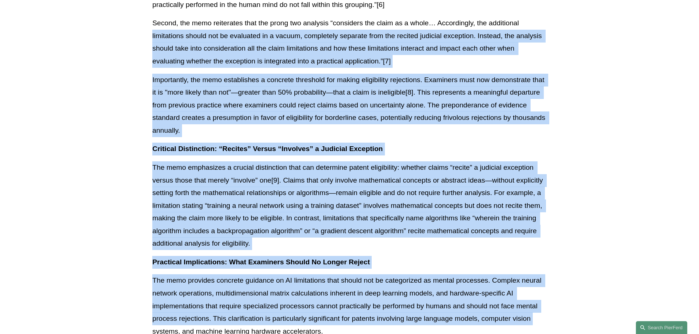
drag, startPoint x: 134, startPoint y: 27, endPoint x: 143, endPoint y: 316, distance: 289.0
click at [143, 316] on article "Back to Insights USPTO Issues New Guidance on Patent Subject Matter Eligibility…" at bounding box center [349, 259] width 699 height 1556
drag, startPoint x: 143, startPoint y: 316, endPoint x: 138, endPoint y: 26, distance: 290.4
click at [138, 26] on article "Back to Insights USPTO Issues New Guidance on Patent Subject Matter Eligibility…" at bounding box center [349, 259] width 699 height 1556
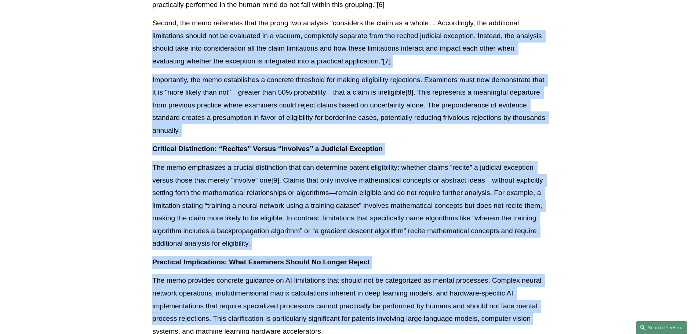
click at [138, 26] on article "Back to Insights USPTO Issues New Guidance on Patent Subject Matter Eligibility…" at bounding box center [349, 259] width 699 height 1556
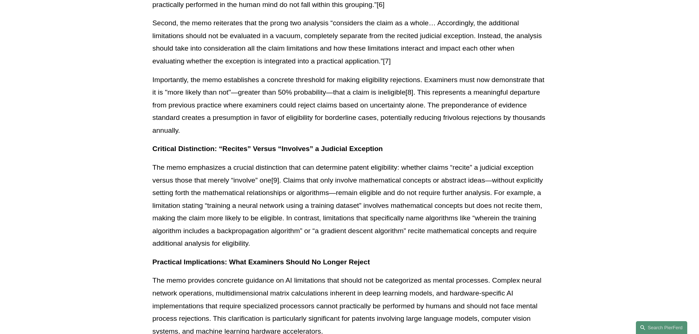
click at [144, 26] on article "Back to Insights USPTO Issues New Guidance on Patent Subject Matter Eligibility…" at bounding box center [349, 259] width 699 height 1556
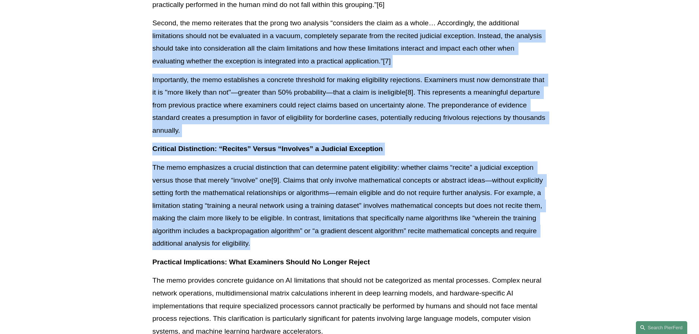
drag, startPoint x: 150, startPoint y: 23, endPoint x: 424, endPoint y: 232, distance: 345.2
click at [424, 232] on div "Download PDF On [DATE], the USPTO issued critical guidance that could significa…" at bounding box center [349, 166] width 407 height 1116
click at [424, 232] on p "The memo emphasizes a crucial distinction that can determine patent eligibility…" at bounding box center [349, 205] width 394 height 89
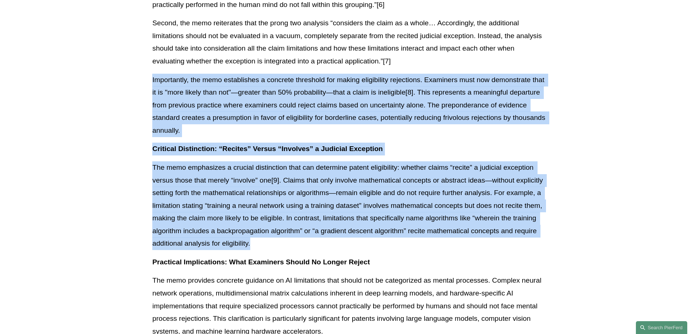
drag, startPoint x: 149, startPoint y: 63, endPoint x: 354, endPoint y: 226, distance: 261.0
click at [354, 226] on div "Download PDF On [DATE], the USPTO issued critical guidance that could significa…" at bounding box center [349, 166] width 407 height 1116
click at [354, 226] on p "The memo emphasizes a crucial distinction that can determine patent eligibility…" at bounding box center [349, 205] width 394 height 89
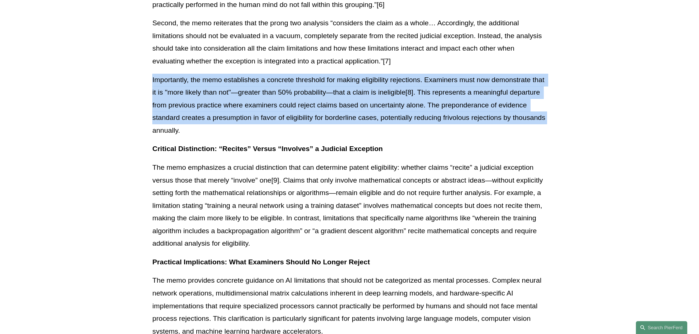
drag, startPoint x: 136, startPoint y: 70, endPoint x: 131, endPoint y: 120, distance: 50.1
click at [131, 120] on article "Back to Insights USPTO Issues New Guidance on Patent Subject Matter Eligibility…" at bounding box center [349, 259] width 699 height 1556
